Goal: Task Accomplishment & Management: Use online tool/utility

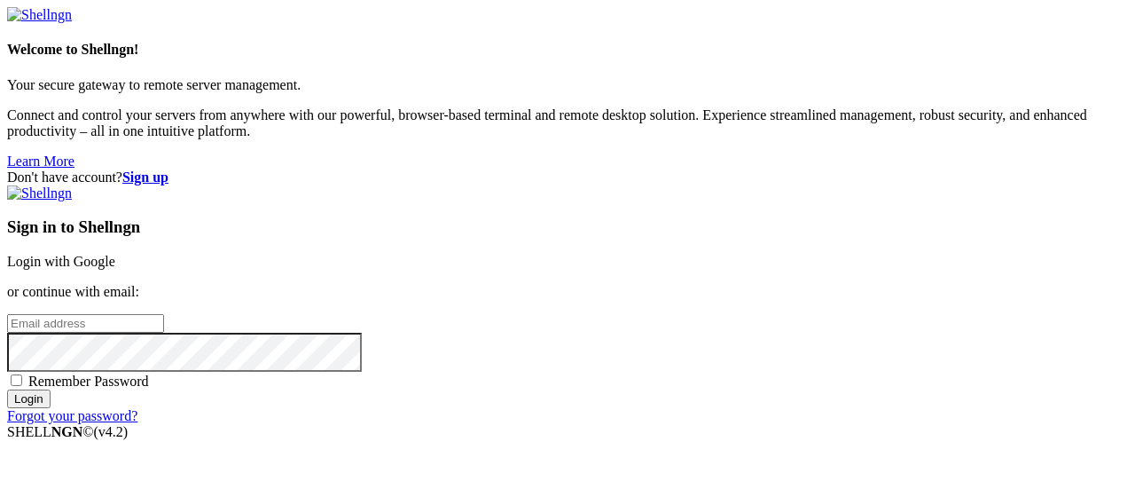
click at [115, 254] on link "Login with Google" at bounding box center [61, 261] width 108 height 15
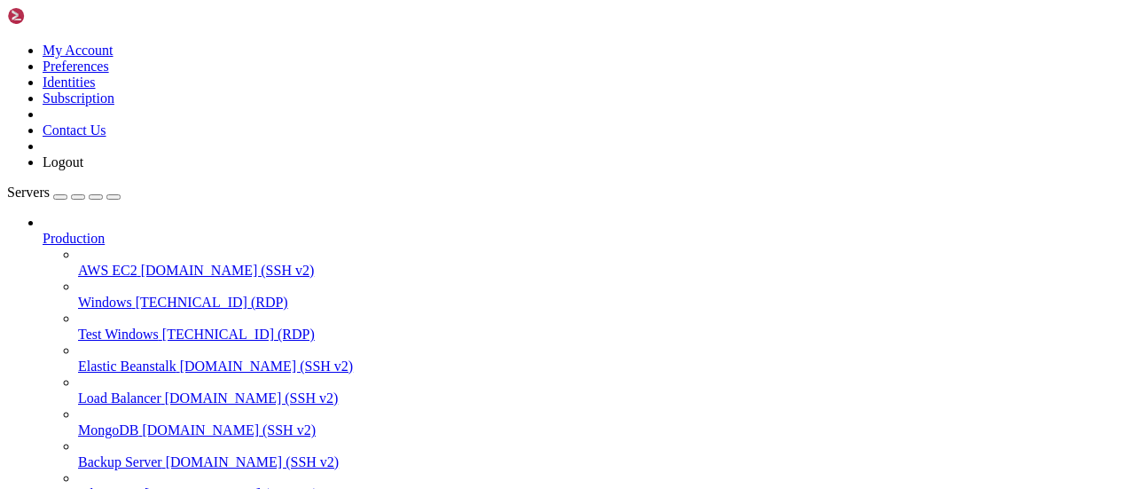
click at [78, 326] on icon at bounding box center [78, 326] width 0 height 0
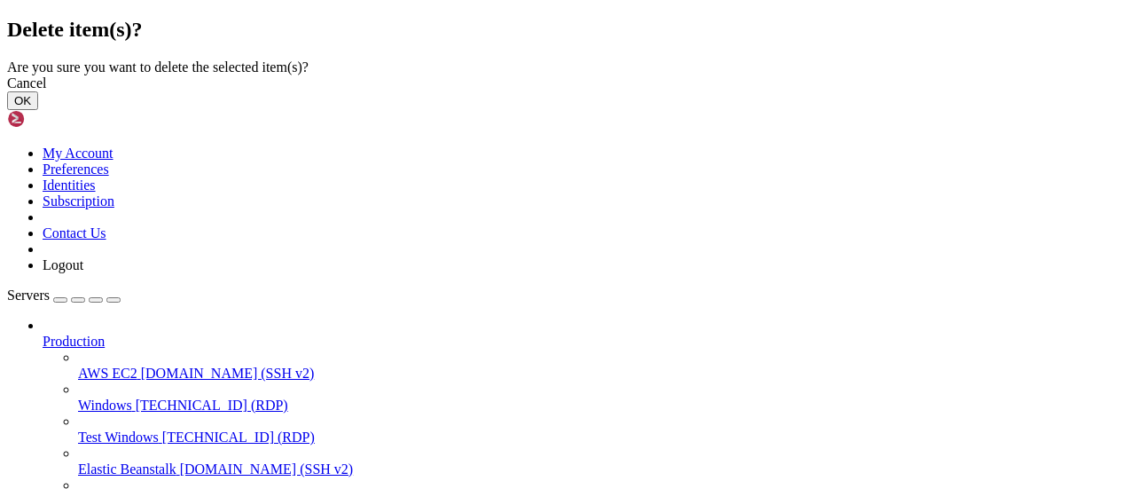
click at [38, 110] on button "OK" at bounding box center [22, 100] width 31 height 19
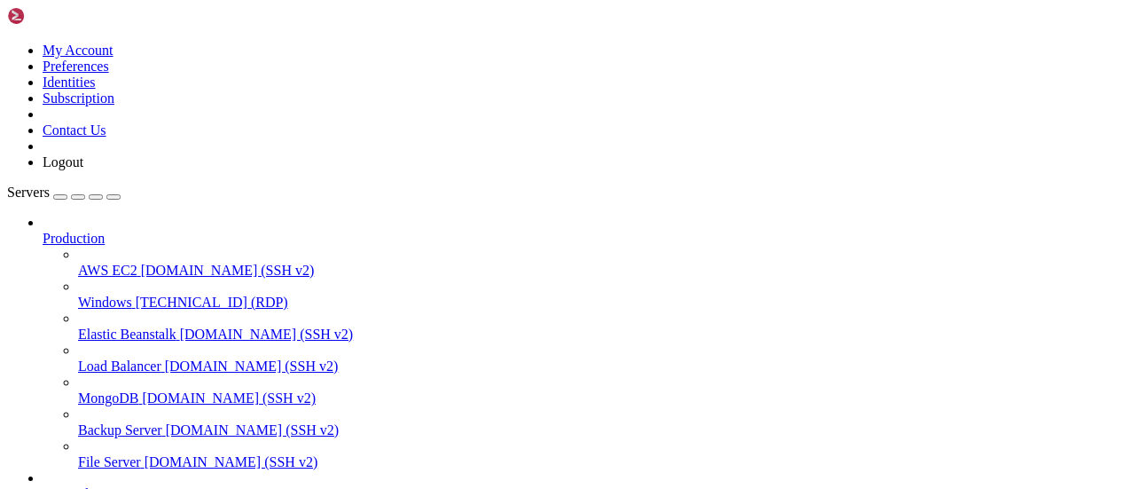
click at [78, 263] on icon at bounding box center [78, 263] width 0 height 0
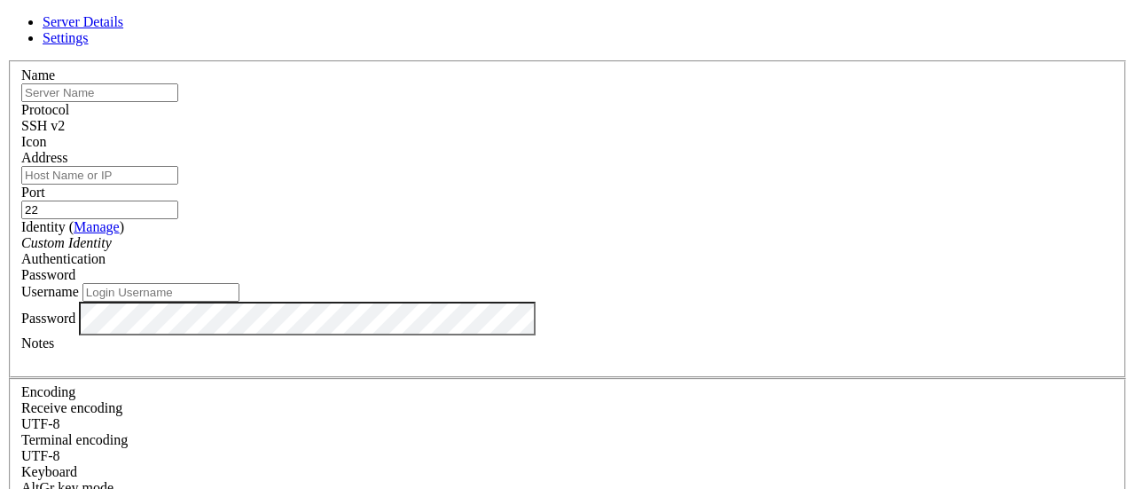
click at [178, 102] on input "text" at bounding box center [99, 92] width 157 height 19
type input "Test Windows"
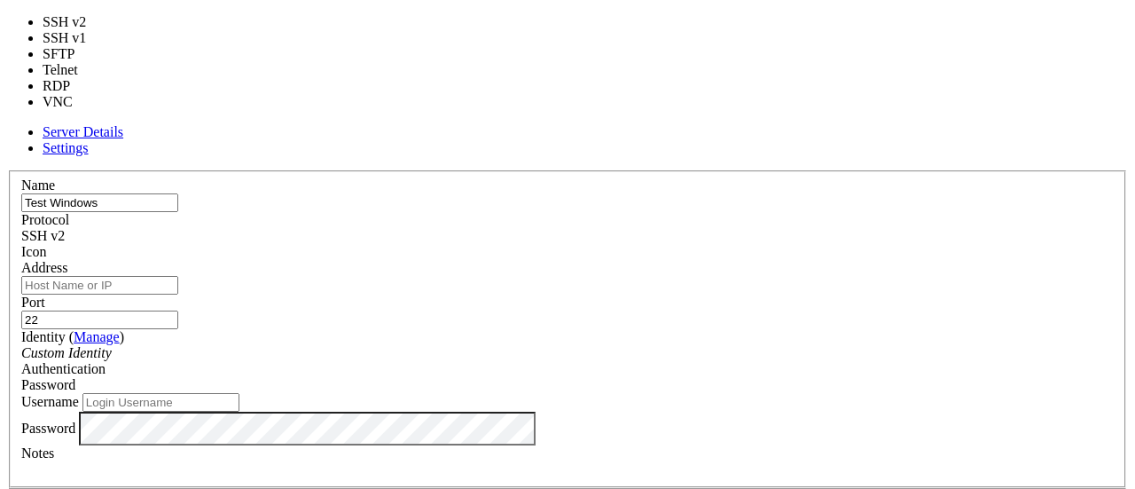
click at [624, 228] on div "SSH v2" at bounding box center [567, 236] width 1093 height 16
type input "3389"
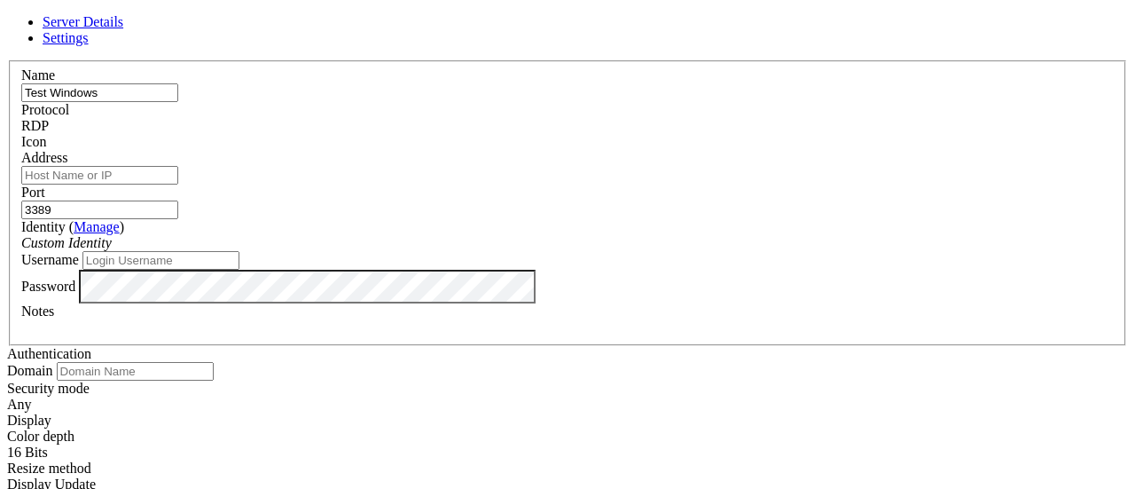
click at [178, 184] on input "Address" at bounding box center [99, 175] width 157 height 19
type input "[TECHNICAL_ID]"
click at [239, 270] on input "Username" at bounding box center [160, 260] width 157 height 19
type input "Administrator"
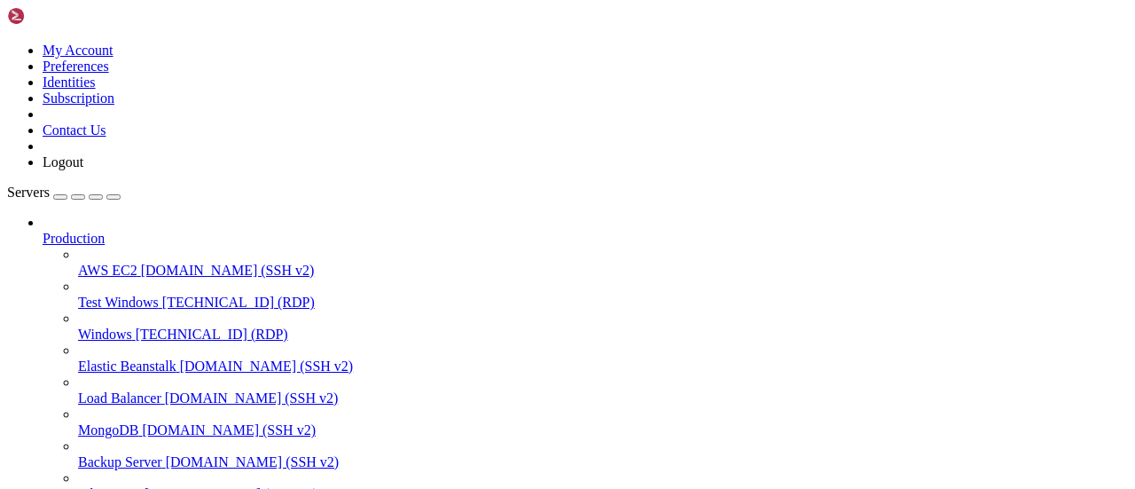
click at [78, 294] on icon at bounding box center [78, 294] width 0 height 0
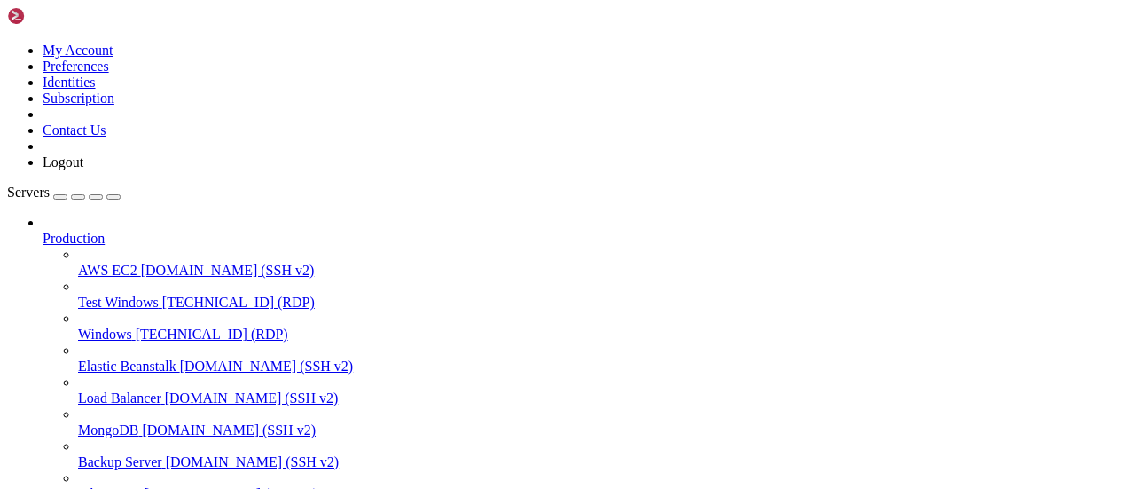
scroll to position [0, 0]
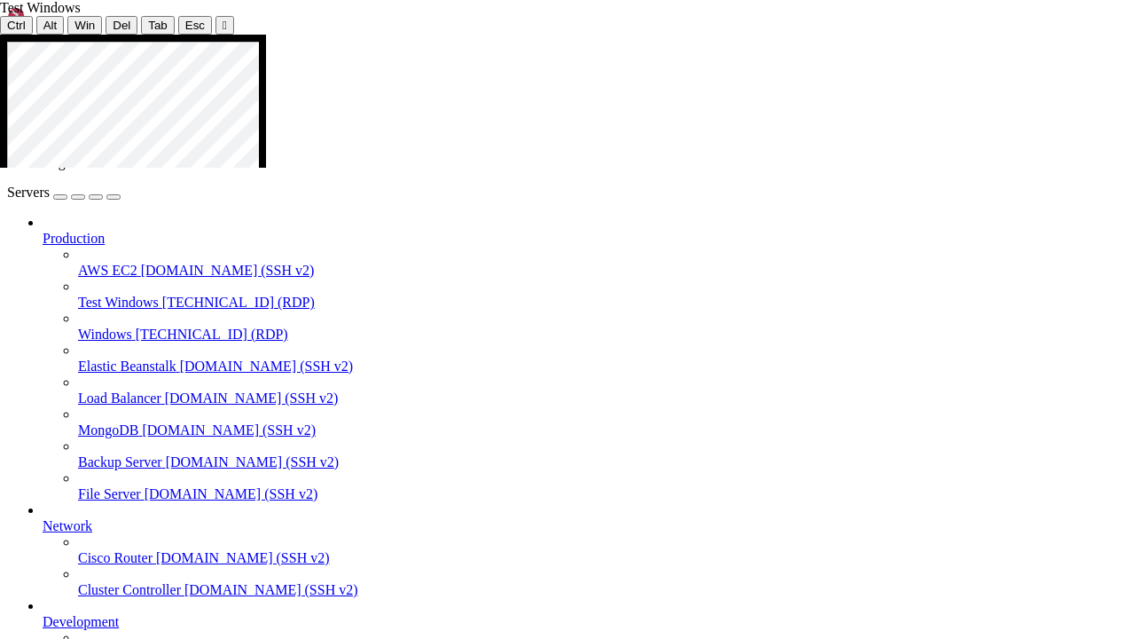
drag, startPoint x: 542, startPoint y: 509, endPoint x: 239, endPoint y: 612, distance: 320.3
drag, startPoint x: 456, startPoint y: 513, endPoint x: 467, endPoint y: 527, distance: 18.3
drag, startPoint x: 503, startPoint y: 517, endPoint x: 243, endPoint y: 583, distance: 268.0
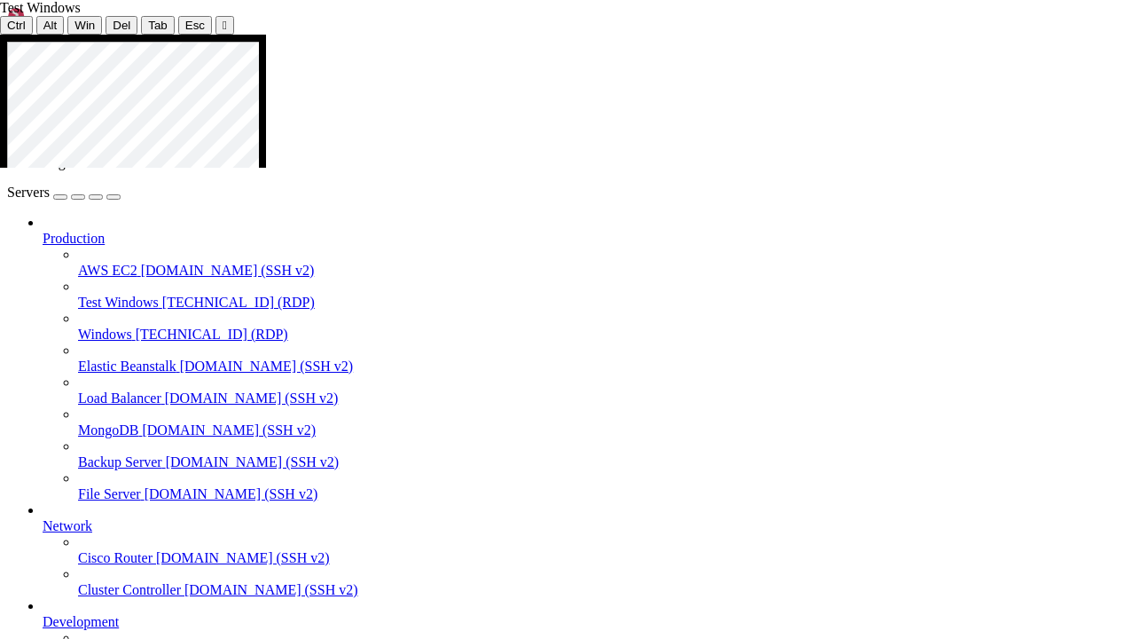
drag, startPoint x: 1106, startPoint y: 45, endPoint x: 1113, endPoint y: 88, distance: 43.2
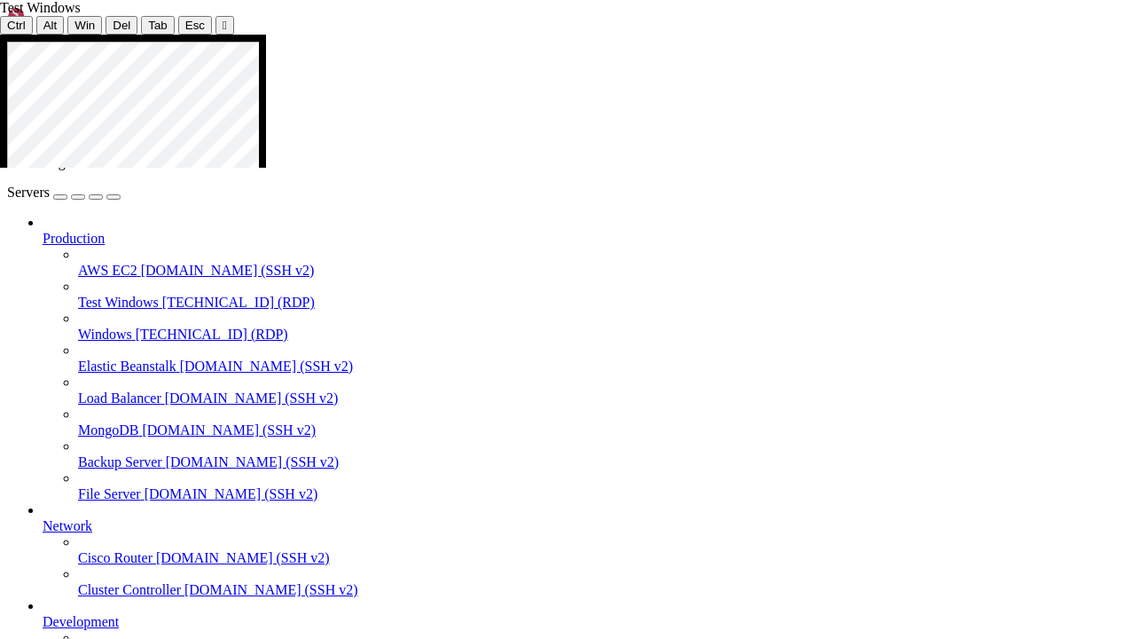
drag, startPoint x: 29, startPoint y: 82, endPoint x: 45, endPoint y: 84, distance: 16.1
drag, startPoint x: 27, startPoint y: 84, endPoint x: 37, endPoint y: 84, distance: 10.6
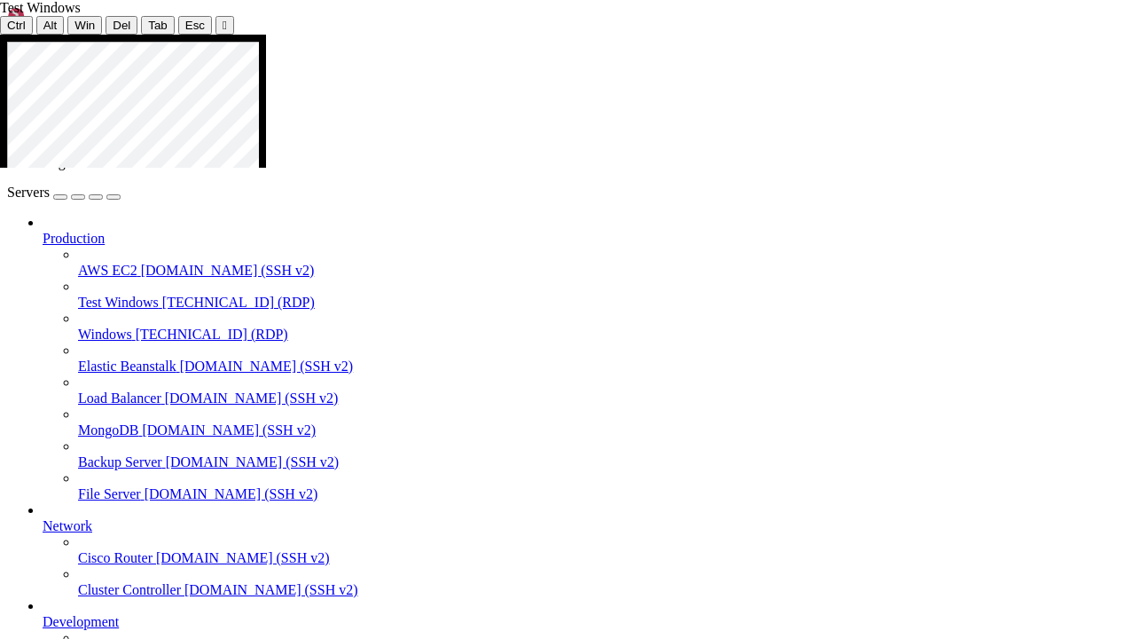
drag, startPoint x: 60, startPoint y: 82, endPoint x: 518, endPoint y: 455, distance: 590.1
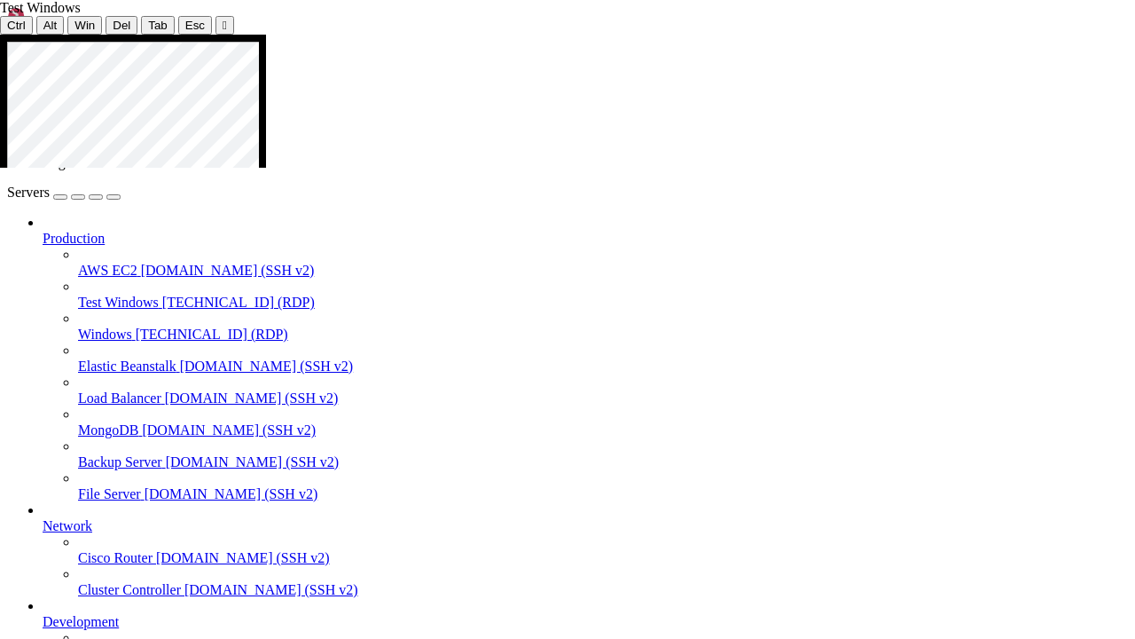
drag, startPoint x: 188, startPoint y: 193, endPoint x: 169, endPoint y: 196, distance: 18.8
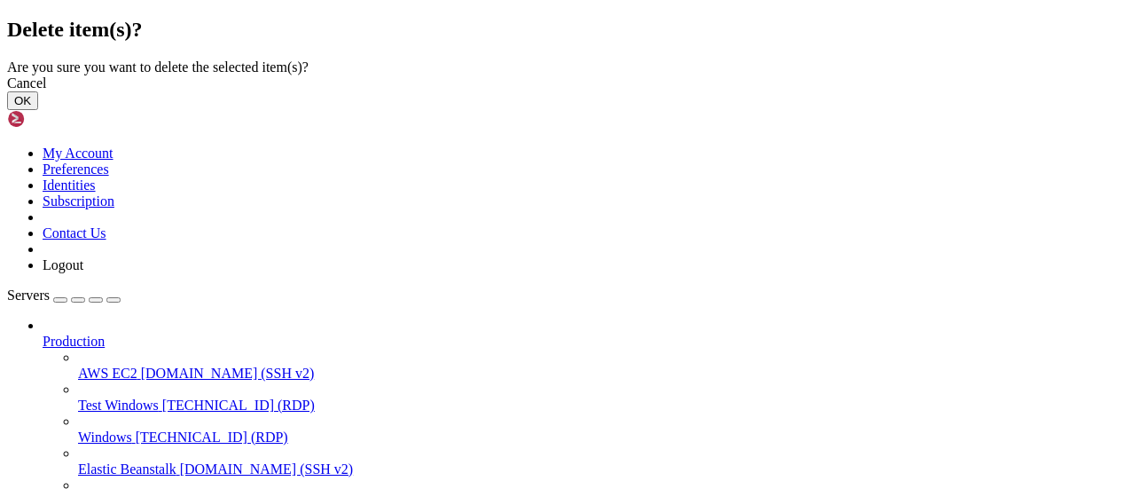
click at [38, 110] on button "OK" at bounding box center [22, 100] width 31 height 19
